Goal: Task Accomplishment & Management: Manage account settings

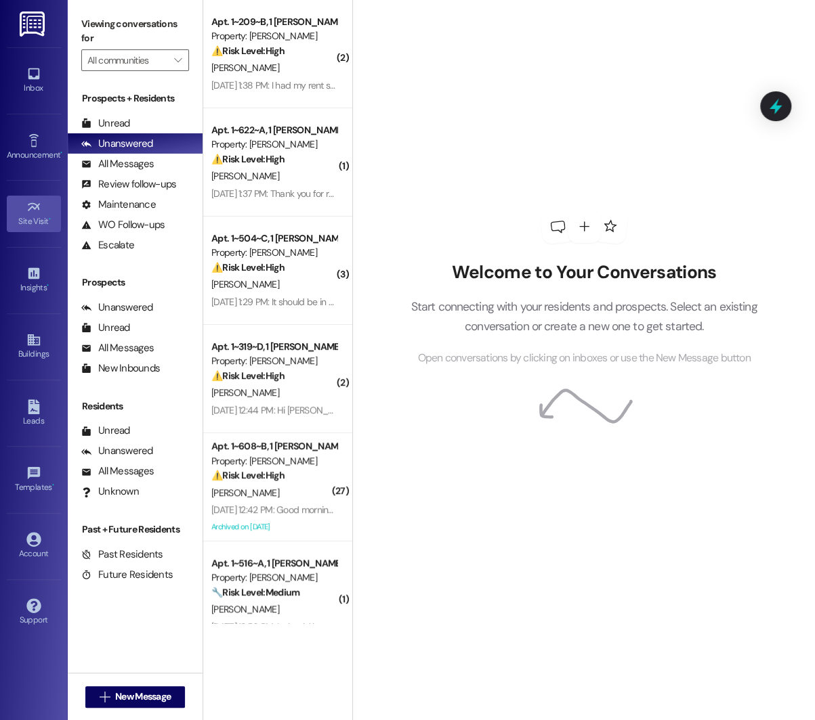
click at [21, 229] on link "Site Visit •" at bounding box center [34, 214] width 54 height 37
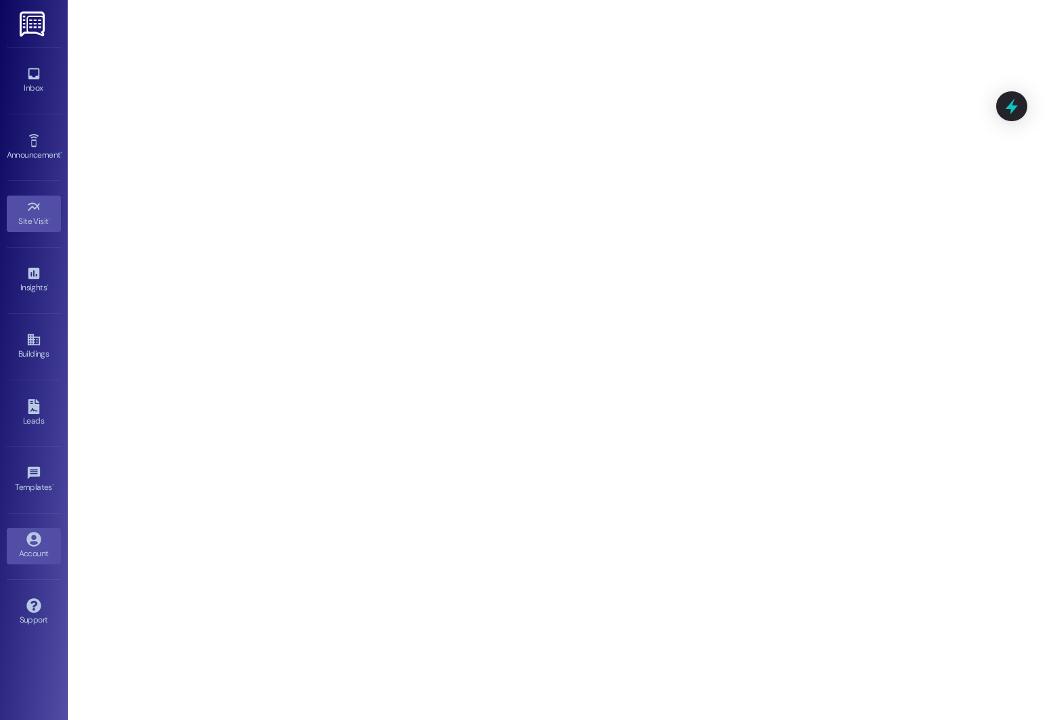
click at [37, 534] on icon at bounding box center [33, 539] width 14 height 14
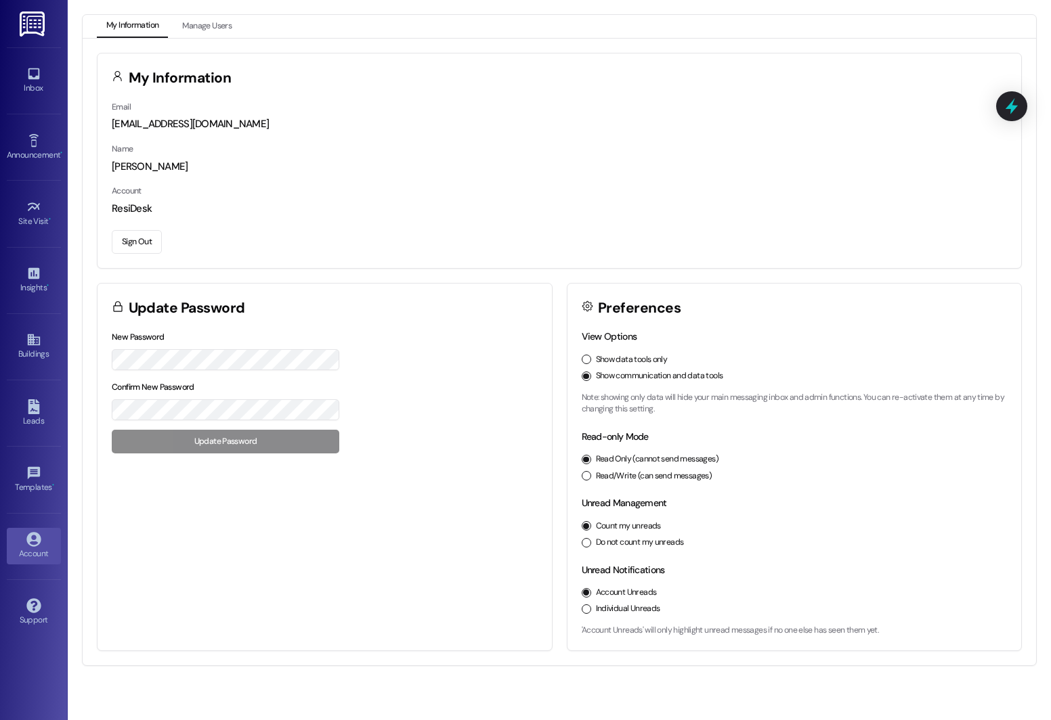
click at [140, 238] on button "Sign Out" at bounding box center [137, 242] width 50 height 24
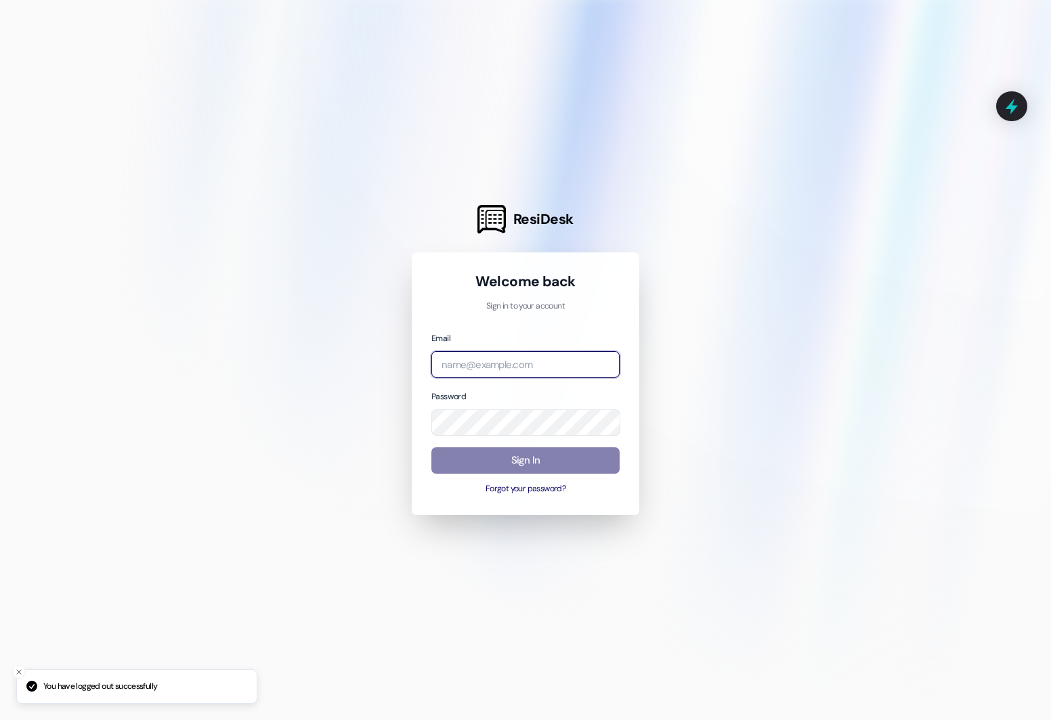
click at [447, 360] on input "email" at bounding box center [525, 364] width 188 height 26
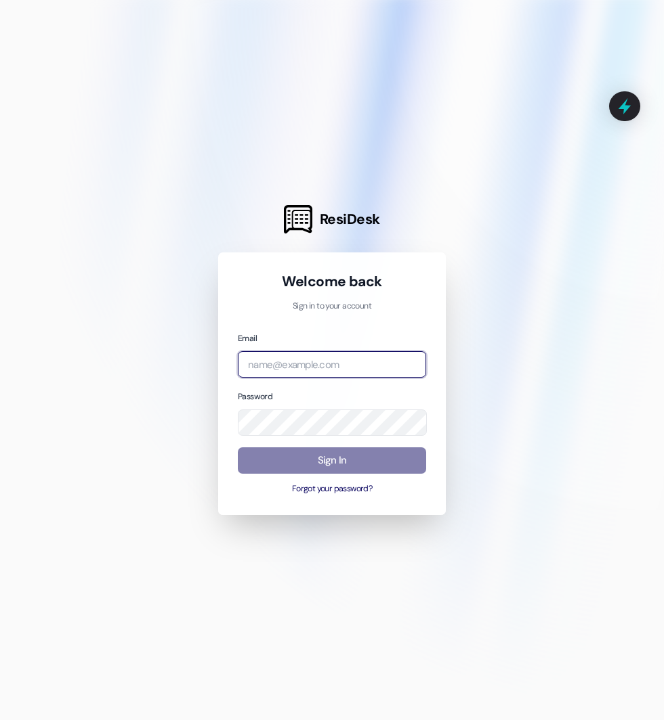
click at [322, 362] on input "email" at bounding box center [332, 364] width 188 height 26
type input "[EMAIL_ADDRESS][PERSON_NAME][PERSON_NAME][DOMAIN_NAME]"
